Goal: Contribute content

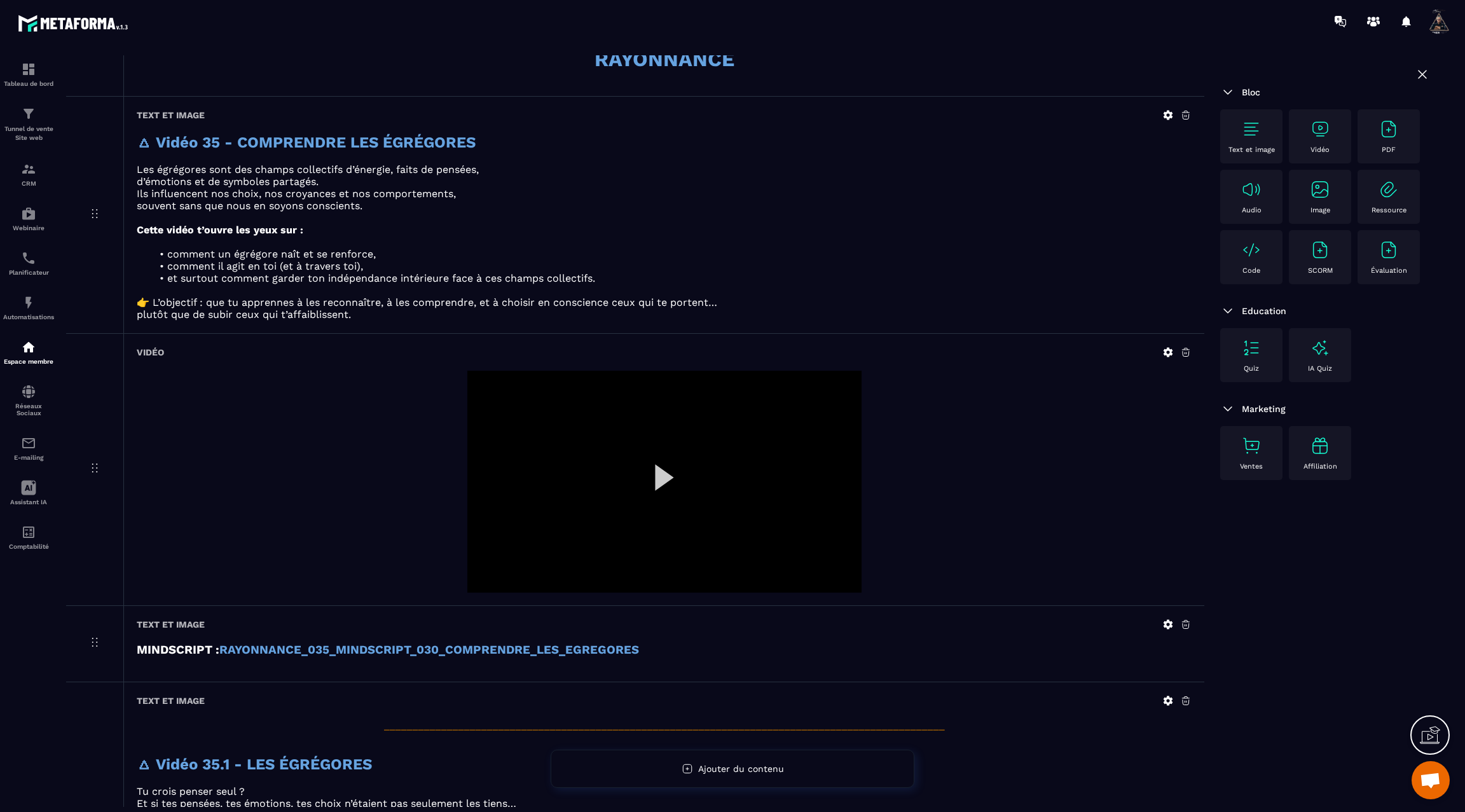
scroll to position [929, 0]
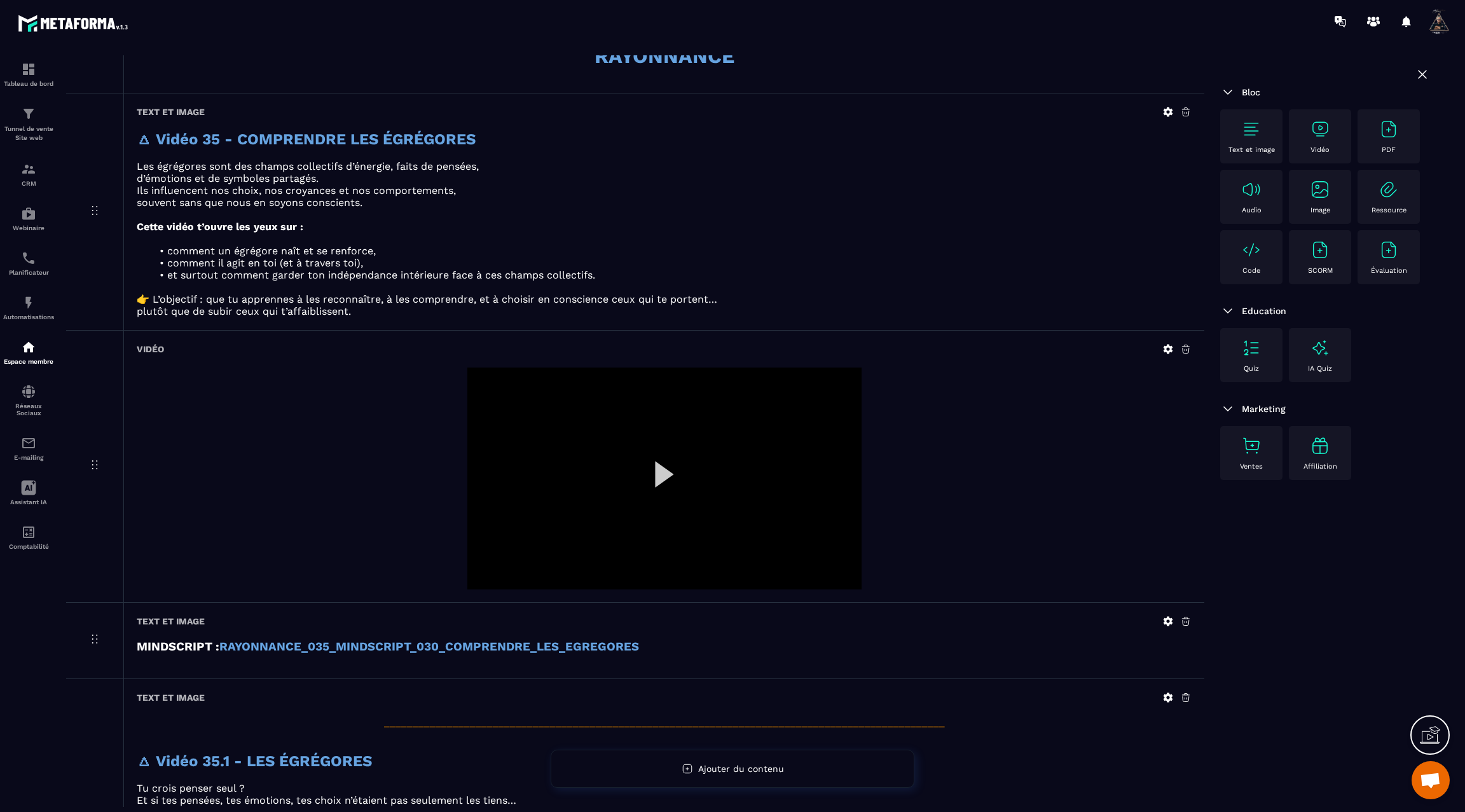
click at [660, 475] on div at bounding box center [664, 479] width 394 height 222
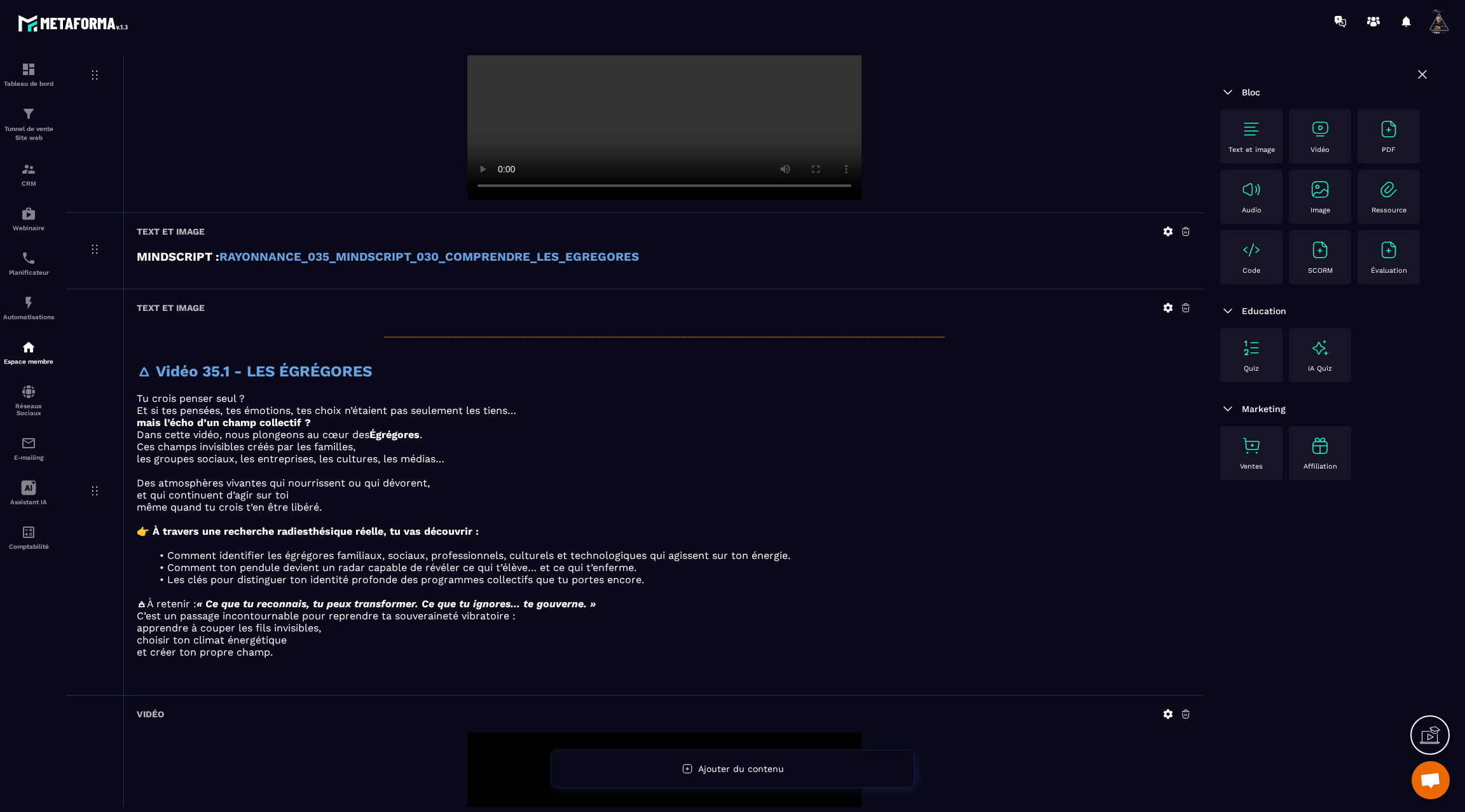
scroll to position [1330, 0]
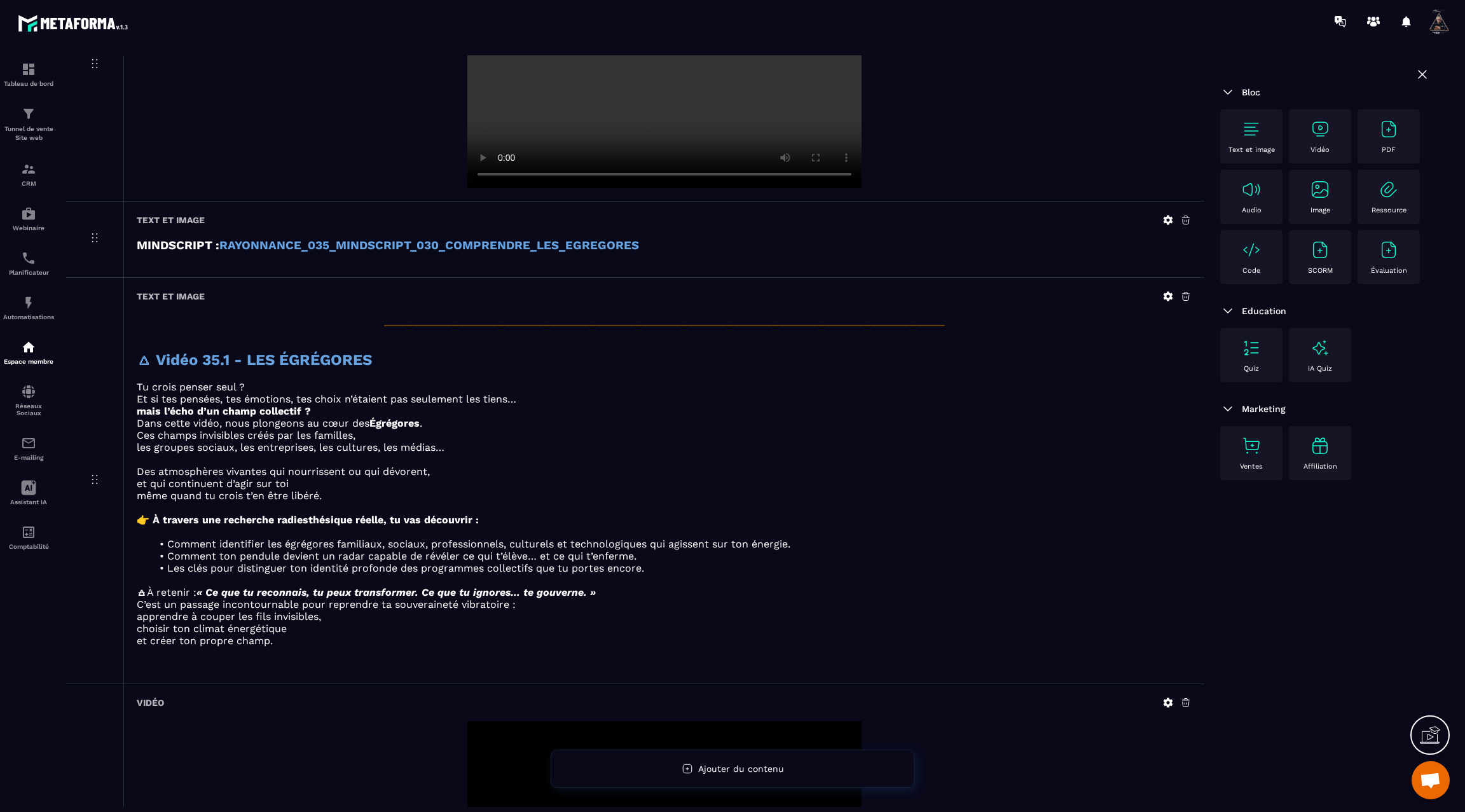
click at [1166, 298] on icon at bounding box center [1168, 296] width 12 height 12
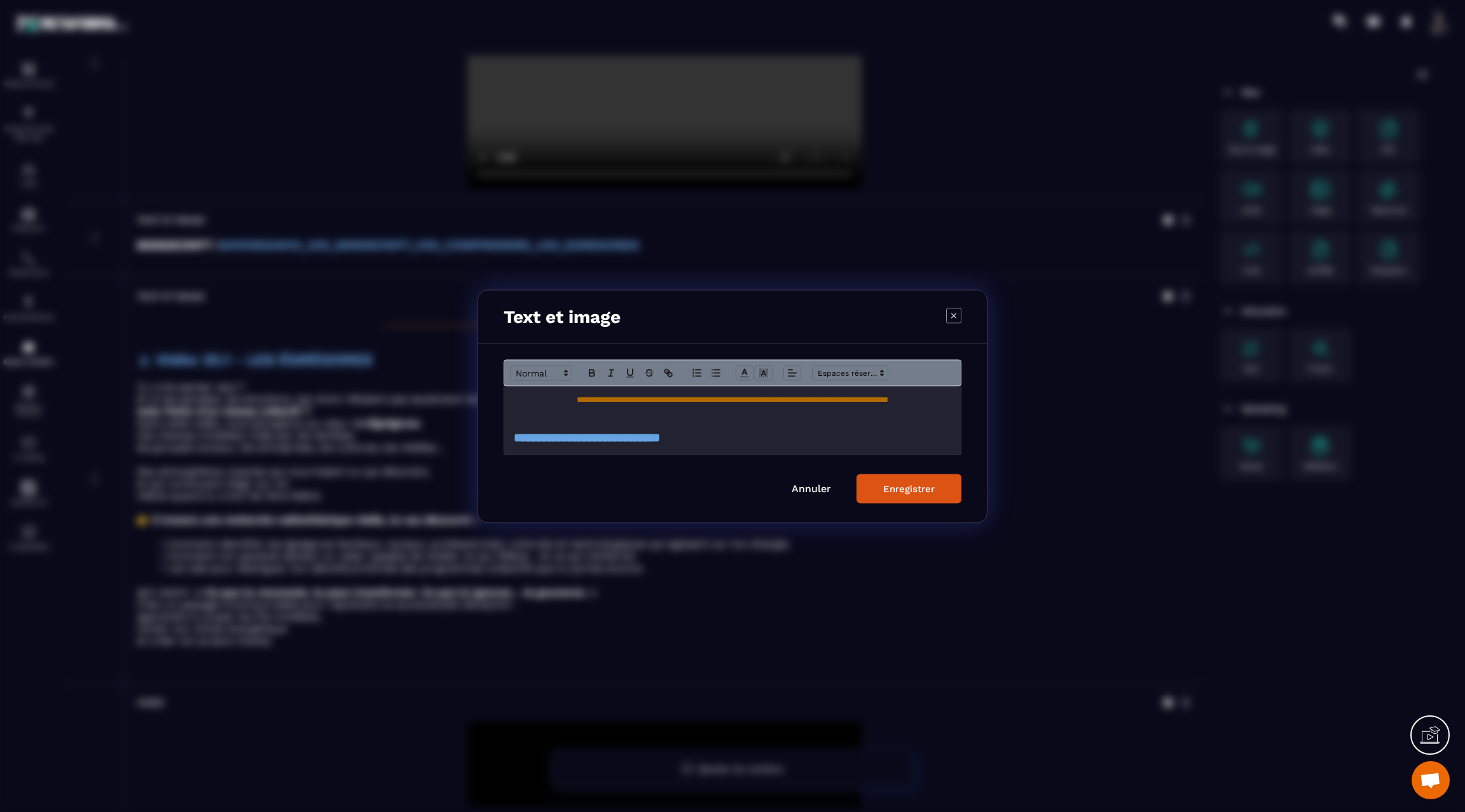
click at [810, 490] on link "Annuler" at bounding box center [810, 488] width 39 height 12
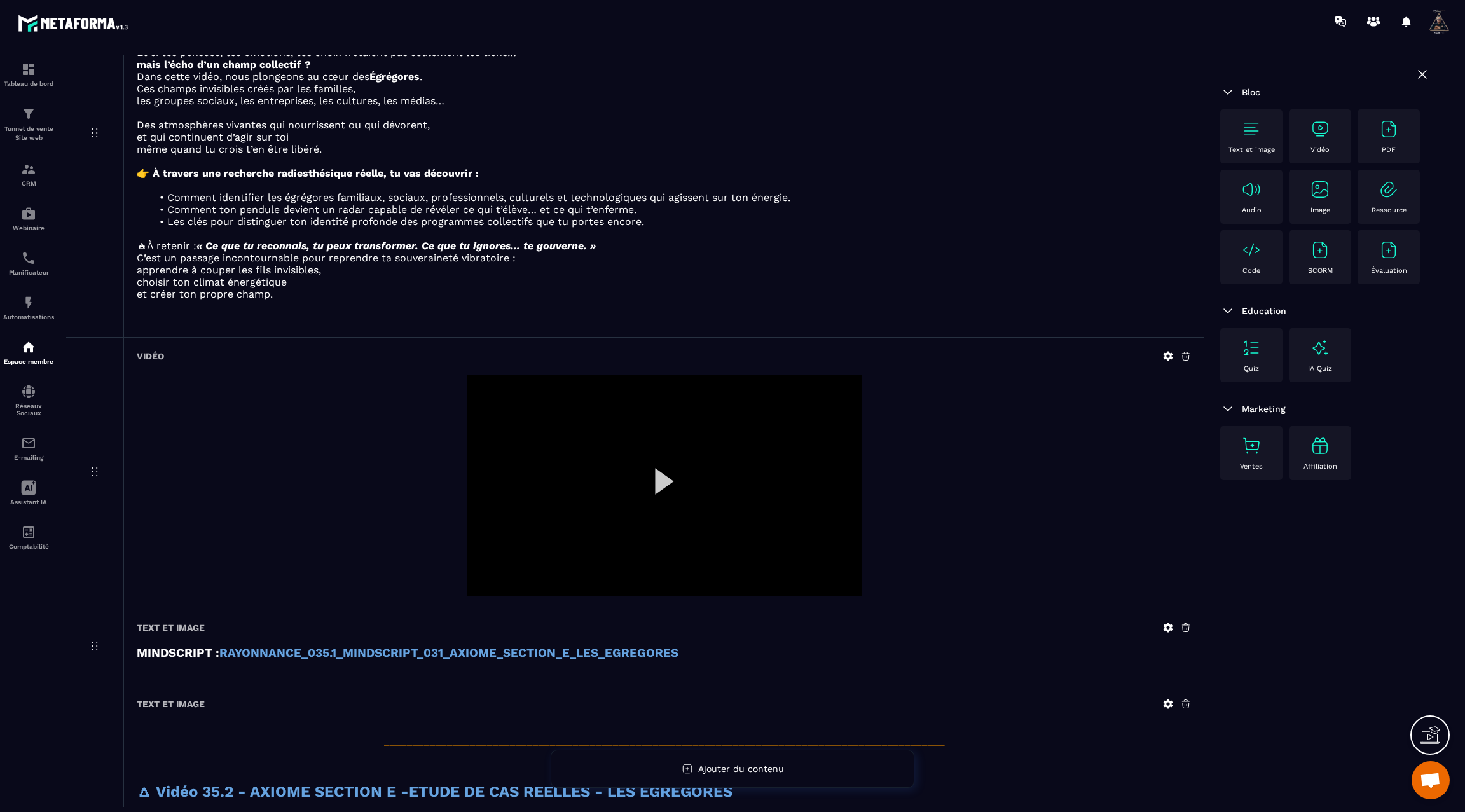
scroll to position [1674, 0]
click at [1167, 353] on icon at bounding box center [1167, 357] width 9 height 9
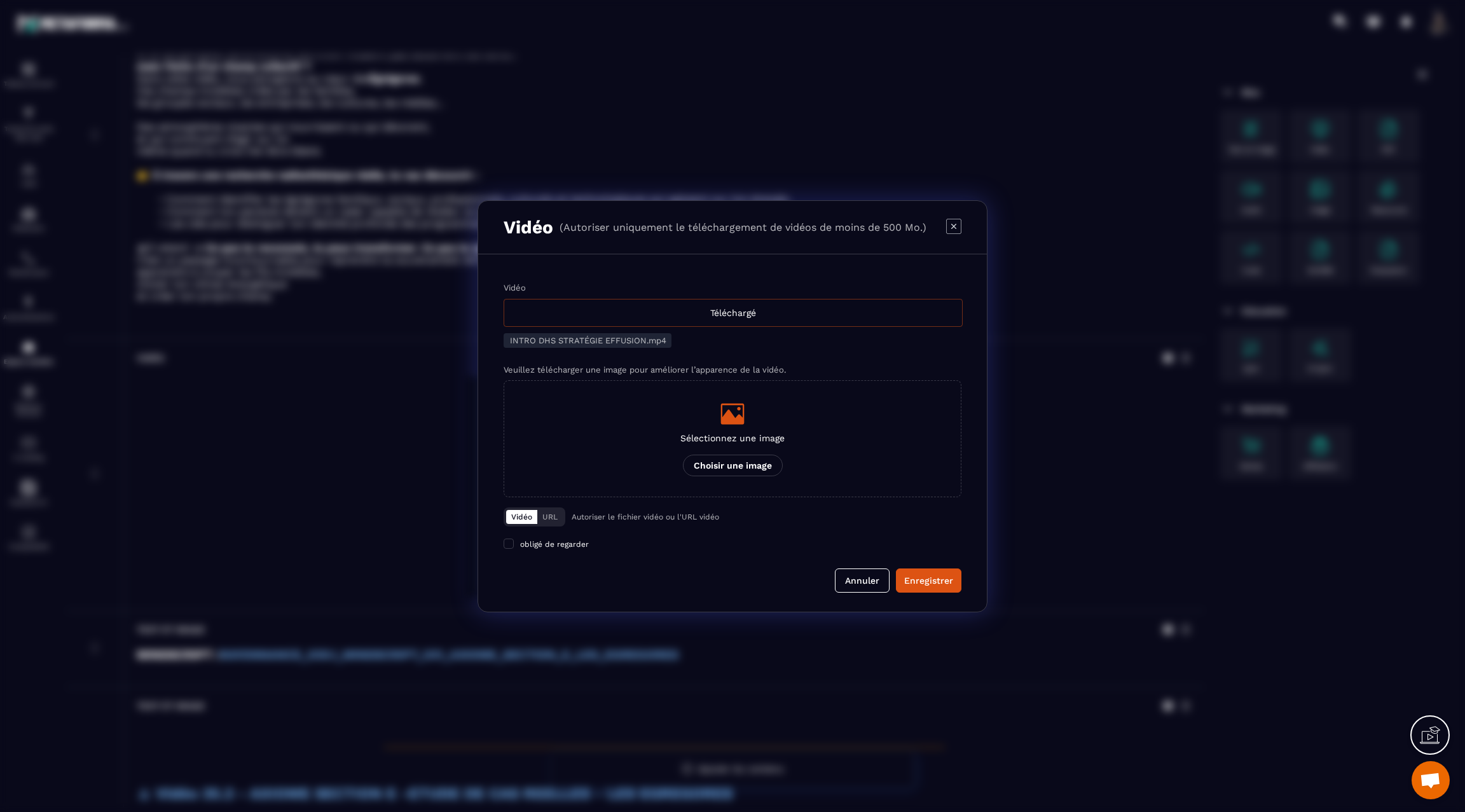
click at [730, 304] on div "Téléchargé" at bounding box center [733, 313] width 459 height 28
click at [0, 0] on input "Vidéo Téléchargé" at bounding box center [0, 0] width 0 height 0
click at [925, 575] on div "Enregistrer" at bounding box center [928, 580] width 49 height 13
